Goal: Check status

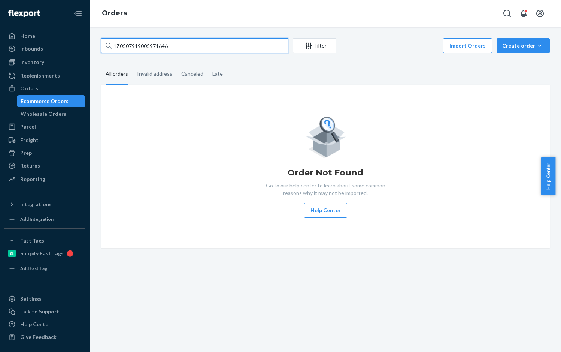
click at [181, 45] on input "1Z0507919005971646" at bounding box center [194, 45] width 187 height 15
paste input "16497540"
type input "1Z0507919016497540"
click at [108, 45] on icon at bounding box center [109, 46] width 6 height 6
click at [108, 45] on input "1Z0507919016497540" at bounding box center [194, 45] width 187 height 15
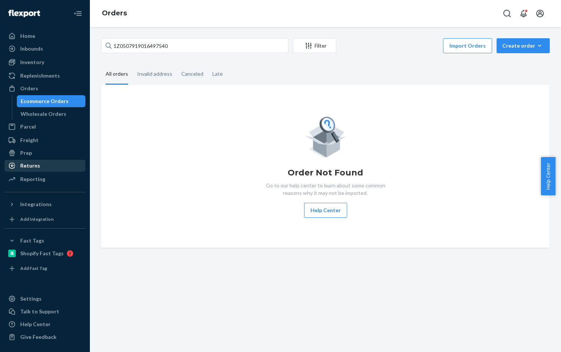
click at [37, 168] on div "Returns" at bounding box center [30, 165] width 20 height 7
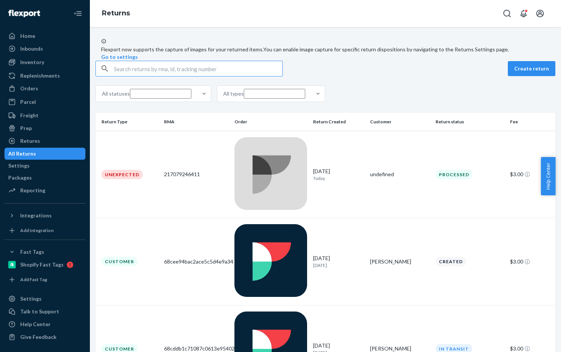
click at [136, 76] on input "text" at bounding box center [198, 68] width 169 height 15
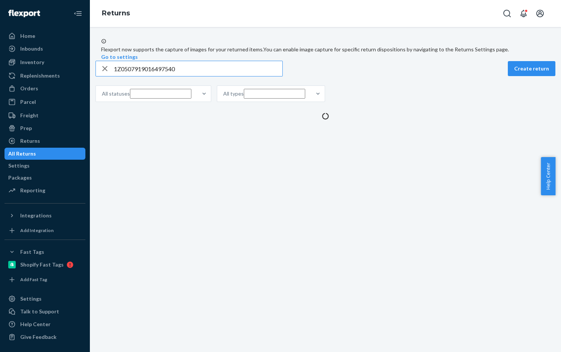
type input "1Z0507919016497540"
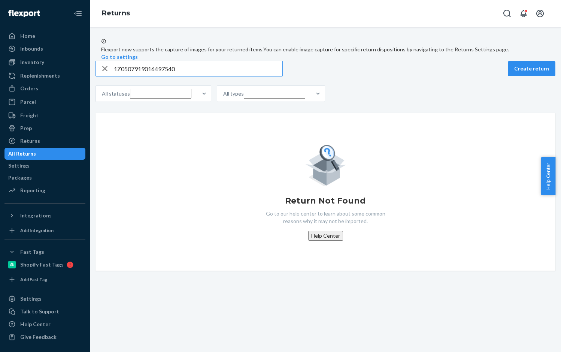
click at [109, 76] on icon "button" at bounding box center [104, 68] width 9 height 15
click at [127, 76] on input "text" at bounding box center [198, 68] width 169 height 15
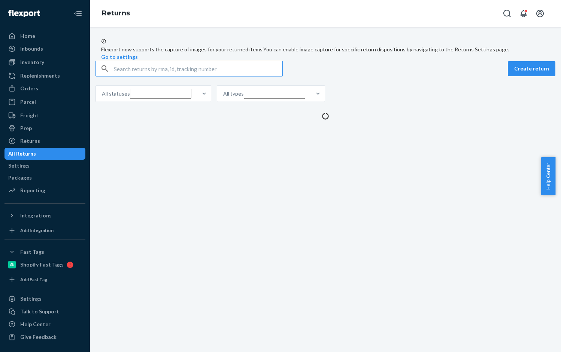
paste input "1Z0507919013675951"
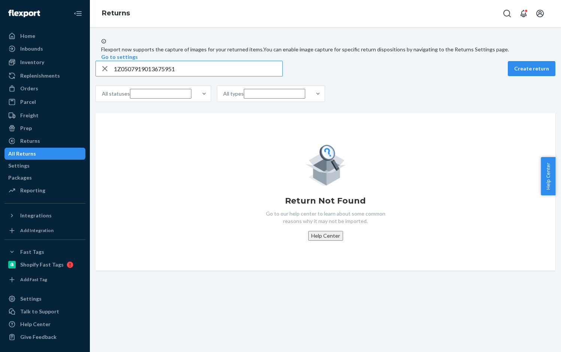
type input "1Z0507919013675951"
drag, startPoint x: 285, startPoint y: 214, endPoint x: 365, endPoint y: 218, distance: 79.9
click at [365, 218] on div "Return Not Found Go to our help center to learn about some common reasons why i…" at bounding box center [326, 192] width 448 height 98
copy h1 "Return Not Found"
click at [267, 187] on div "Return Not Found Go to our help center to learn about some common reasons why i…" at bounding box center [326, 192] width 448 height 98
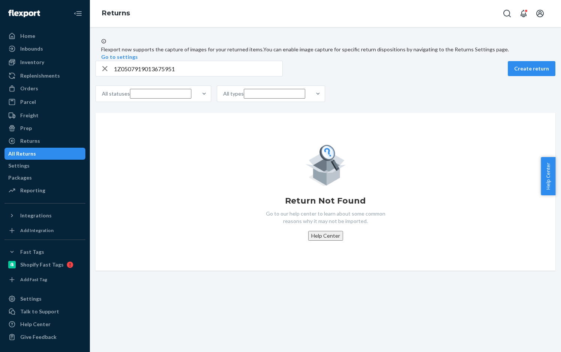
drag, startPoint x: 109, startPoint y: 85, endPoint x: 118, endPoint y: 85, distance: 8.6
click at [109, 76] on icon "button" at bounding box center [104, 68] width 9 height 15
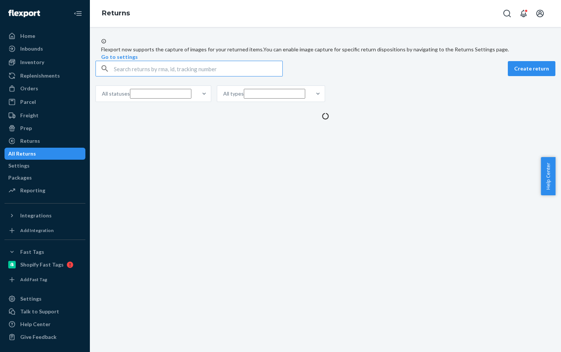
click at [148, 76] on input "text" at bounding box center [198, 68] width 169 height 15
paste input "1Z0507919012011946"
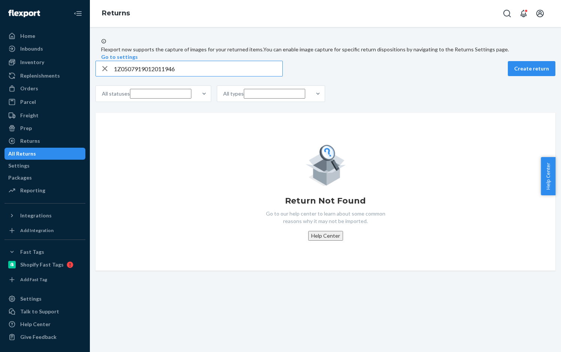
type input "1Z0507919012011946"
drag, startPoint x: 352, startPoint y: 215, endPoint x: 282, endPoint y: 218, distance: 69.7
click at [282, 218] on div "Return Not Found Go to our help center to learn about some common reasons why i…" at bounding box center [326, 192] width 448 height 98
copy h1 "Return Not Found"
click at [236, 197] on div "Return Not Found Go to our help center to learn about some common reasons why i…" at bounding box center [326, 192] width 448 height 98
